Goal: Task Accomplishment & Management: Manage account settings

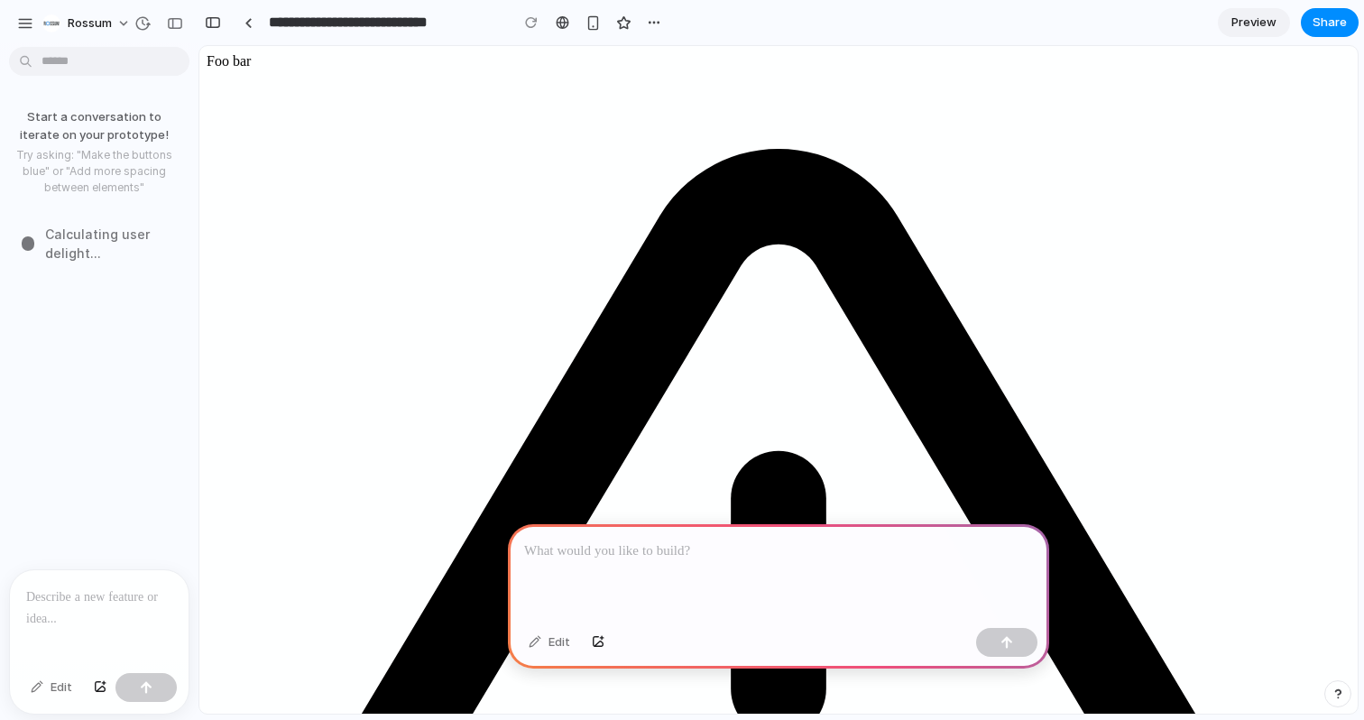
click at [101, 614] on div at bounding box center [99, 618] width 179 height 96
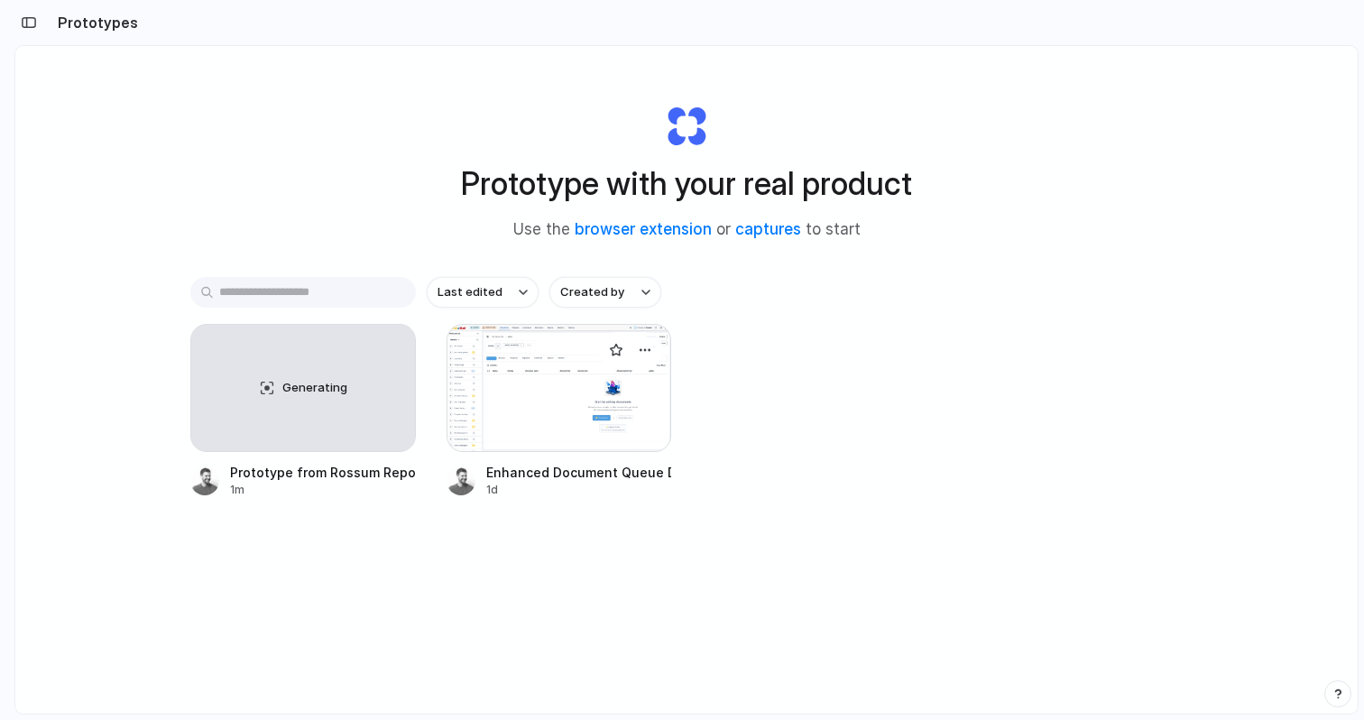
scroll to position [5, 0]
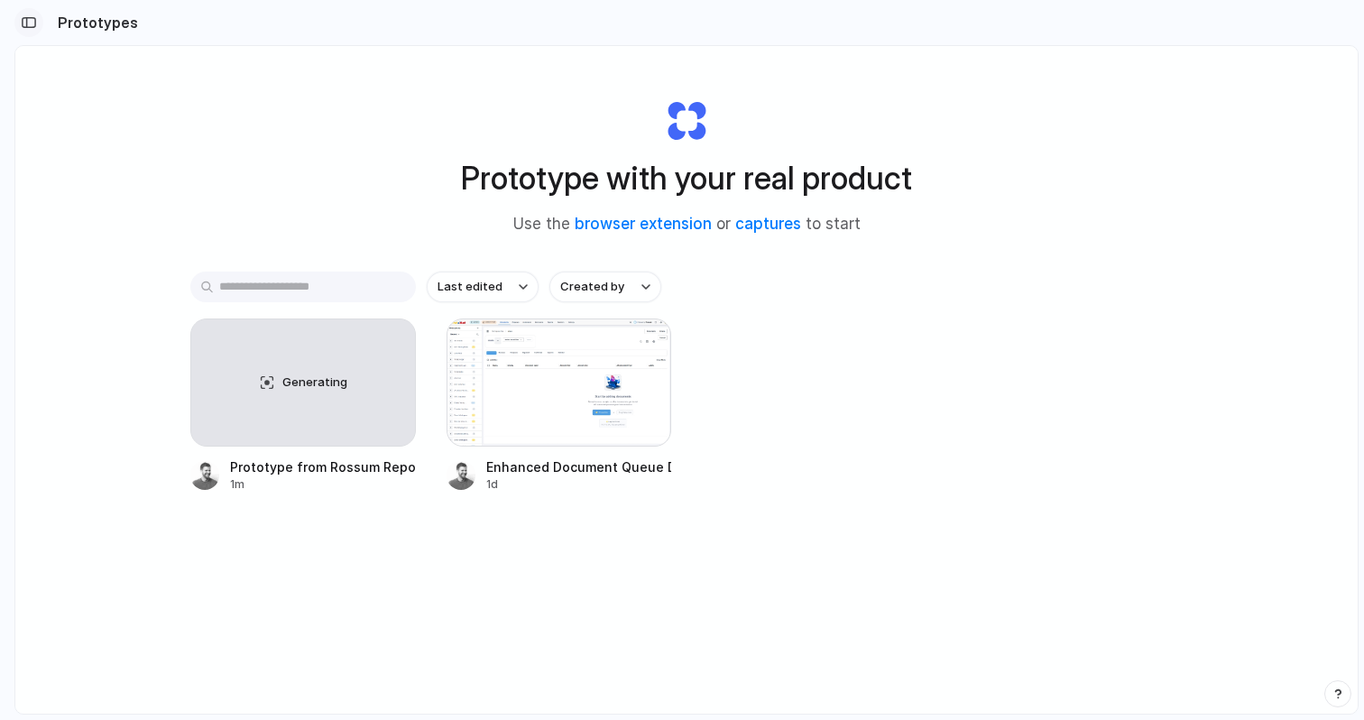
click at [27, 19] on div "button" at bounding box center [29, 22] width 16 height 13
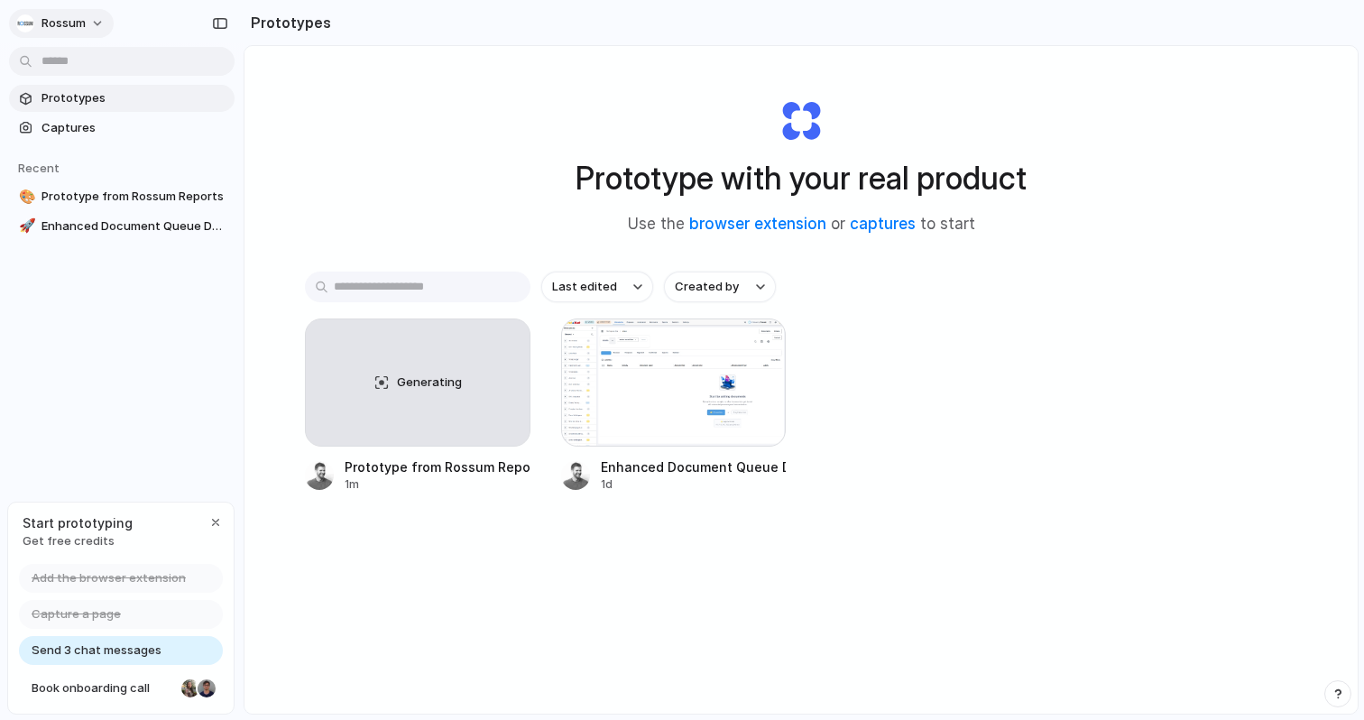
click at [95, 23] on button "Rossum" at bounding box center [61, 23] width 105 height 29
click at [86, 149] on span "Sign out" at bounding box center [66, 151] width 48 height 18
